Goal: Find specific page/section: Find specific page/section

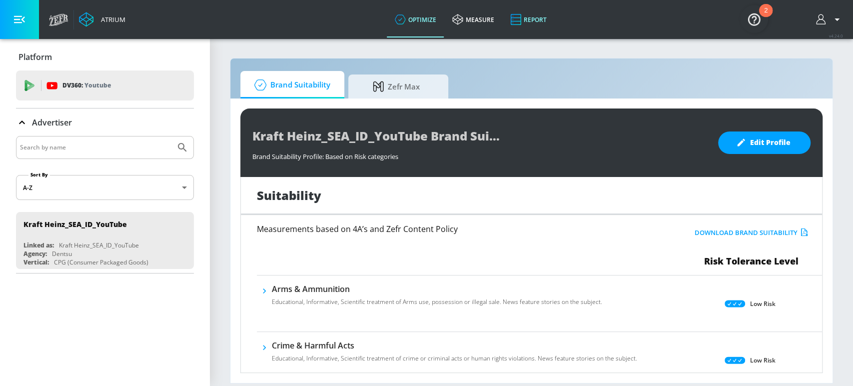
click at [535, 14] on link "Report" at bounding box center [528, 19] width 52 height 36
